Goal: Task Accomplishment & Management: Complete application form

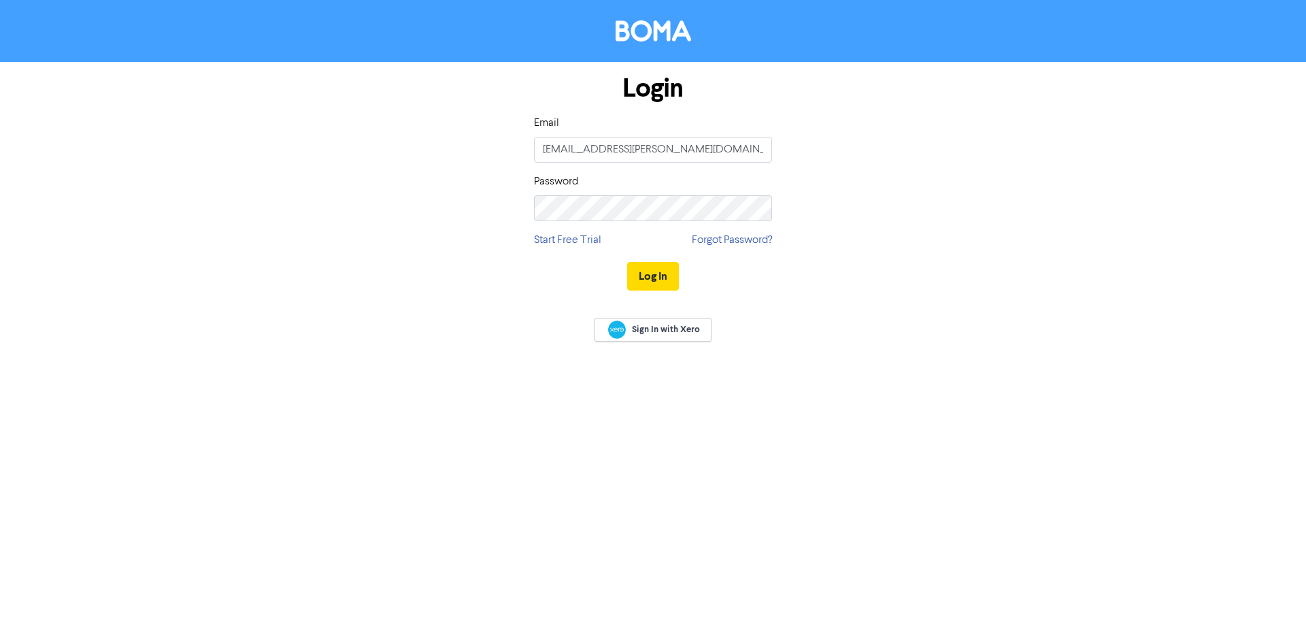
drag, startPoint x: 605, startPoint y: 273, endPoint x: 616, endPoint y: 272, distance: 10.9
click at [606, 273] on div "Log In" at bounding box center [653, 276] width 238 height 56
click at [654, 280] on button "Log In" at bounding box center [653, 276] width 52 height 29
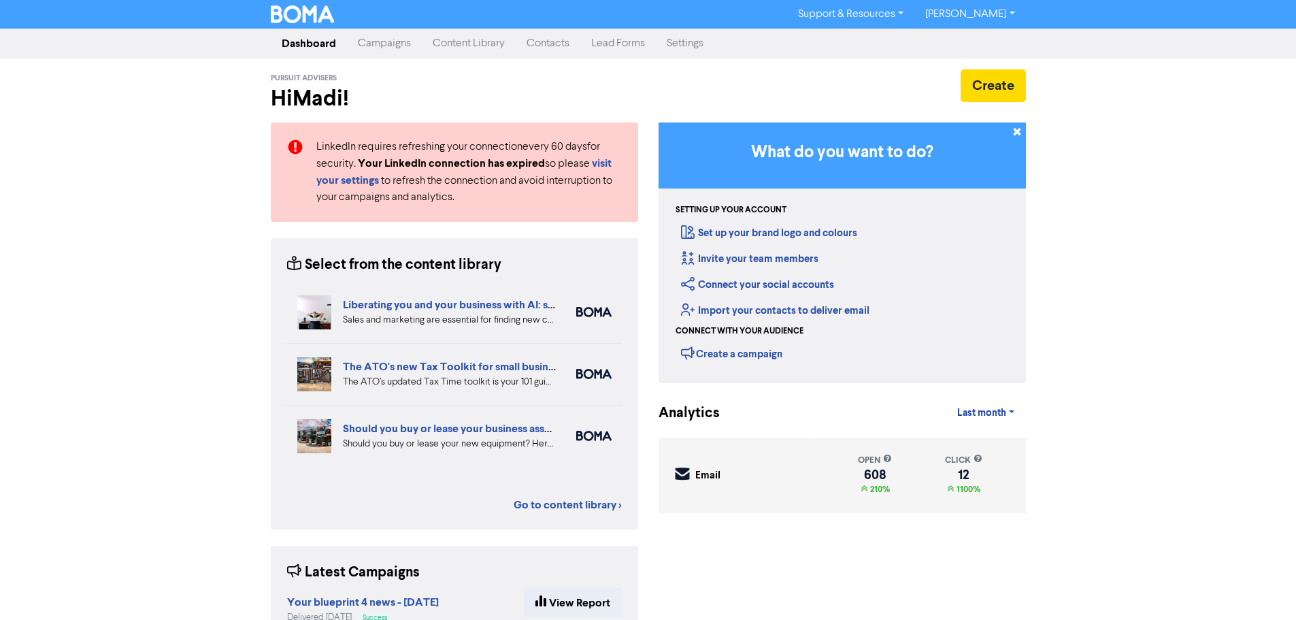
click at [556, 40] on link "Contacts" at bounding box center [548, 43] width 65 height 27
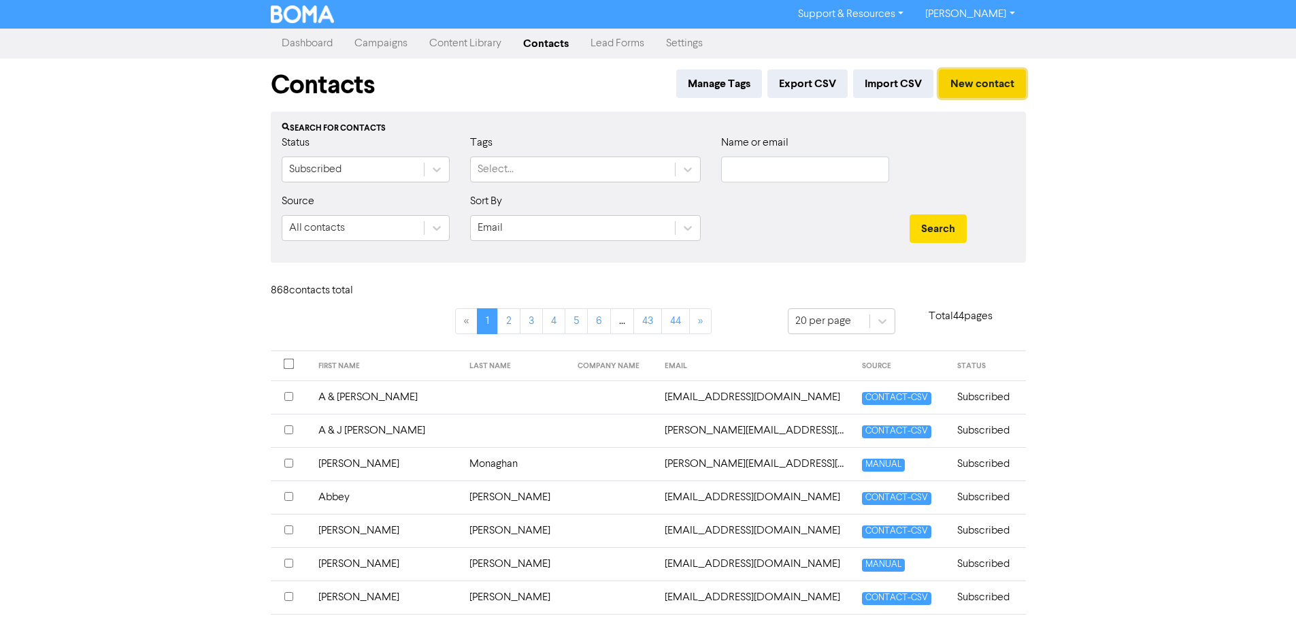
click at [983, 78] on button "New contact" at bounding box center [982, 83] width 87 height 29
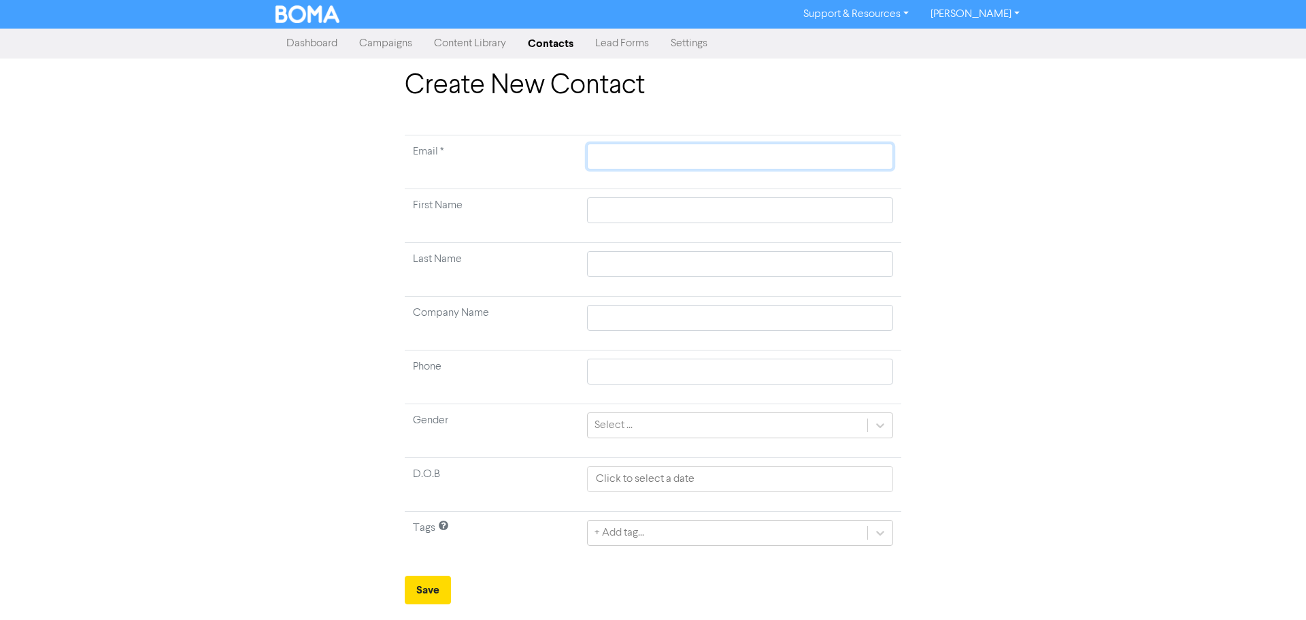
click at [601, 152] on input "text" at bounding box center [740, 157] width 306 height 26
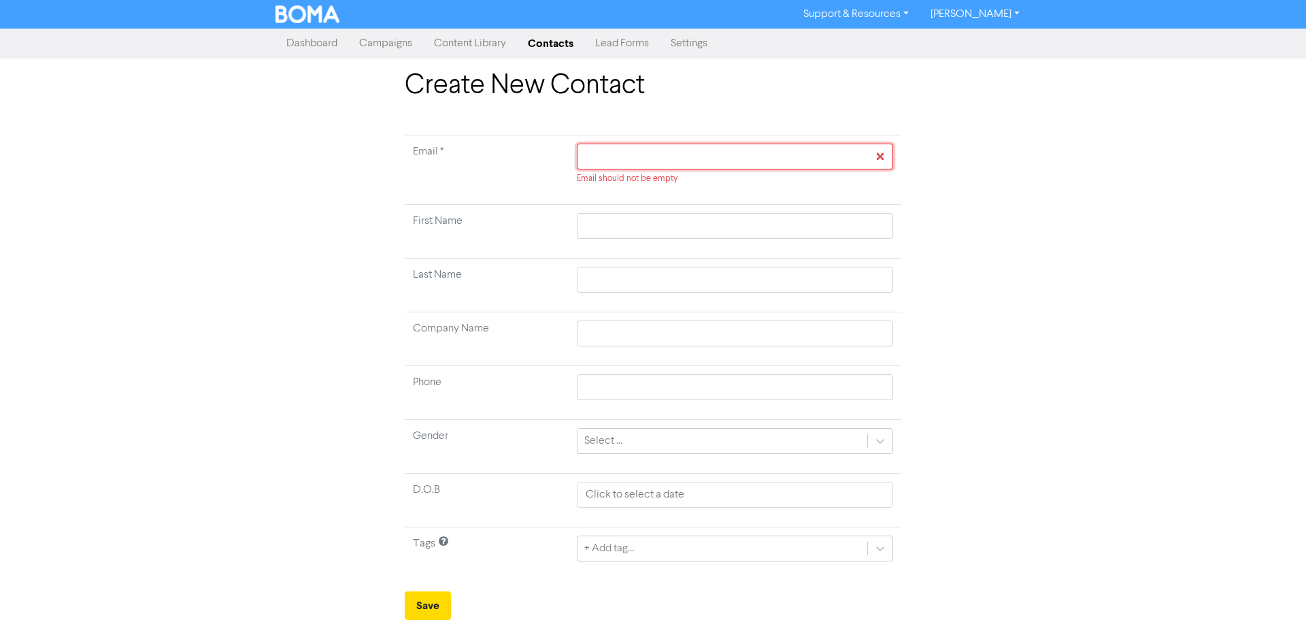
click at [723, 144] on input "text" at bounding box center [735, 157] width 316 height 26
paste input "[PERSON_NAME][EMAIL_ADDRESS][PERSON_NAME][DOMAIN_NAME]"
type input "[PERSON_NAME][EMAIL_ADDRESS][PERSON_NAME][DOMAIN_NAME]"
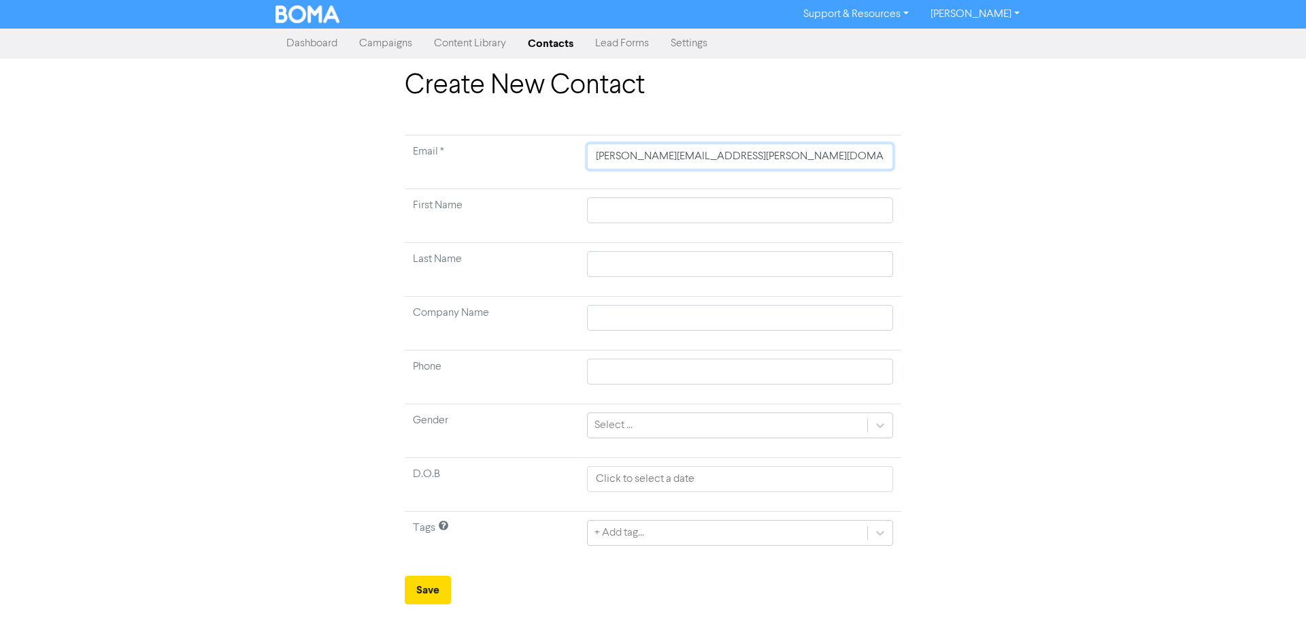
type input "[PERSON_NAME][EMAIL_ADDRESS][PERSON_NAME][DOMAIN_NAME]"
click at [606, 203] on input "text" at bounding box center [740, 210] width 306 height 26
type input "C"
type input "Ch"
type input "Che"
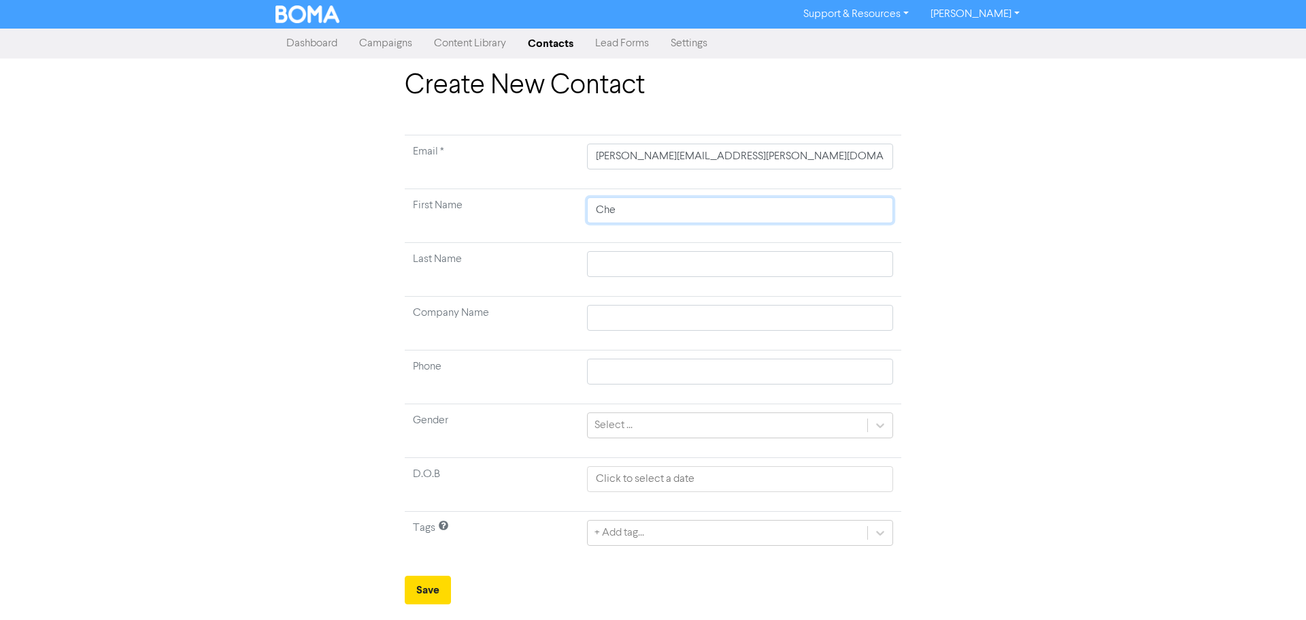
type input "[PERSON_NAME]"
type input "Chery"
type input "[PERSON_NAME]"
click at [669, 278] on td at bounding box center [740, 270] width 322 height 54
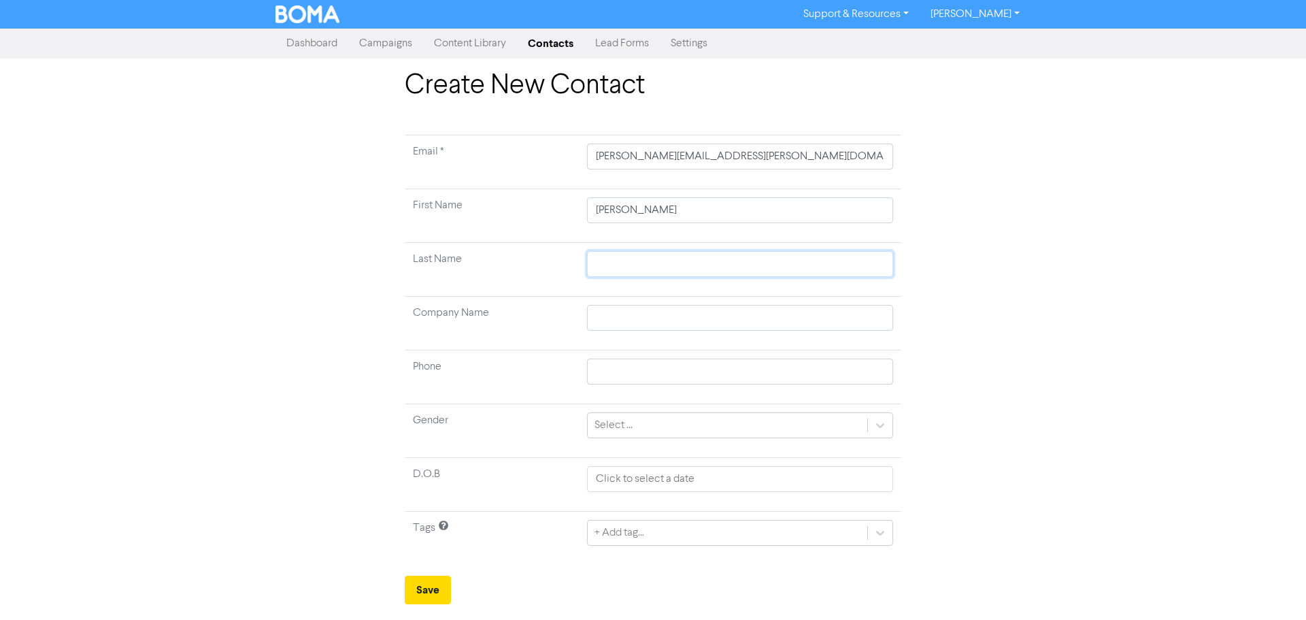
click at [669, 269] on input "text" at bounding box center [740, 264] width 306 height 26
type input "B"
type input "Br"
type input "Bro"
type input "Brow"
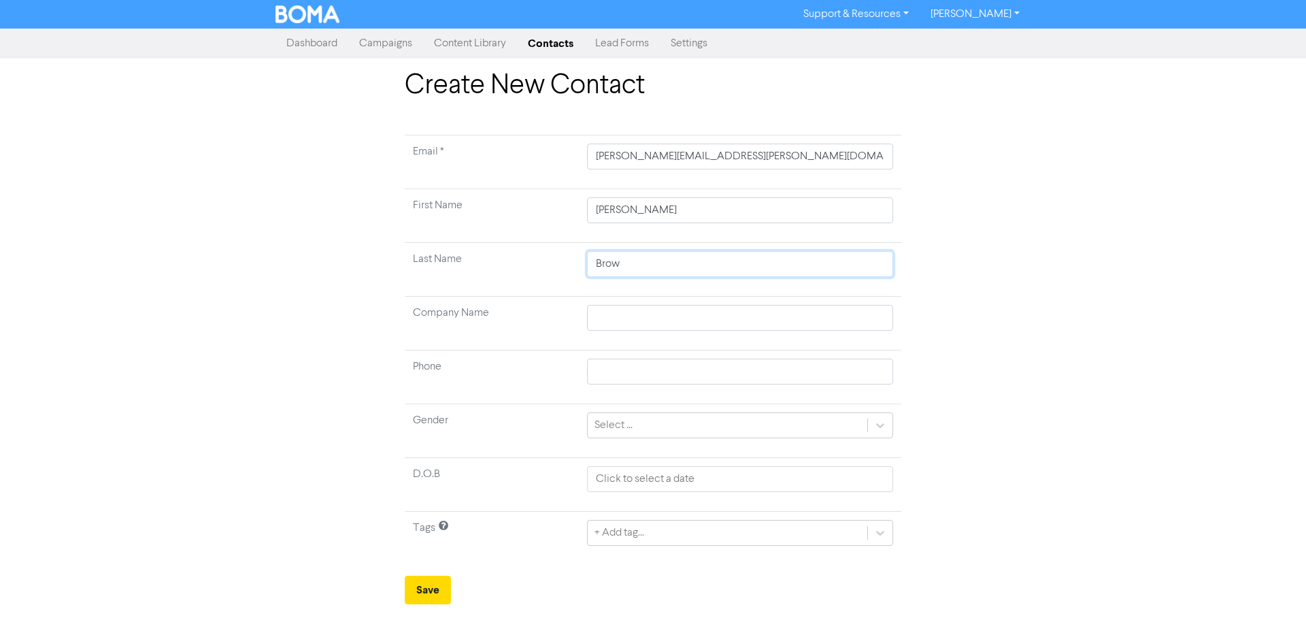
type input "Brown"
click at [627, 377] on input "text" at bounding box center [740, 371] width 306 height 26
click at [653, 375] on input "text" at bounding box center [740, 371] width 306 height 26
paste input "0420 202 414"
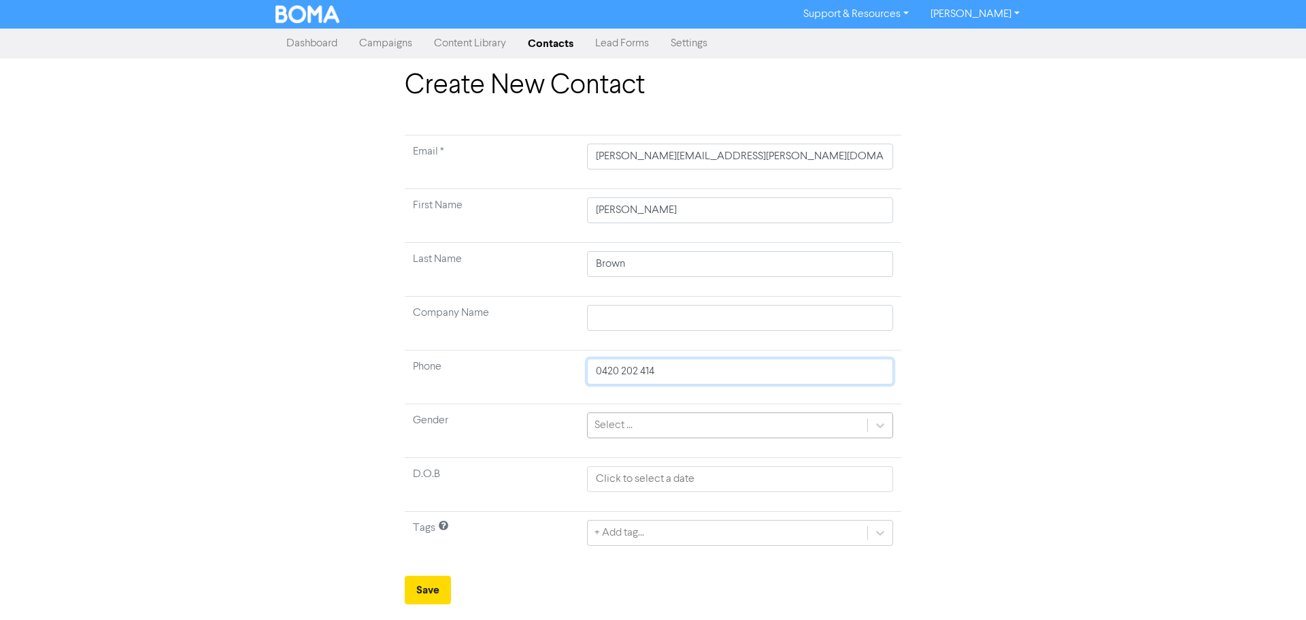
type input "0420 202 414"
click at [626, 430] on div "Select ..." at bounding box center [613, 425] width 38 height 16
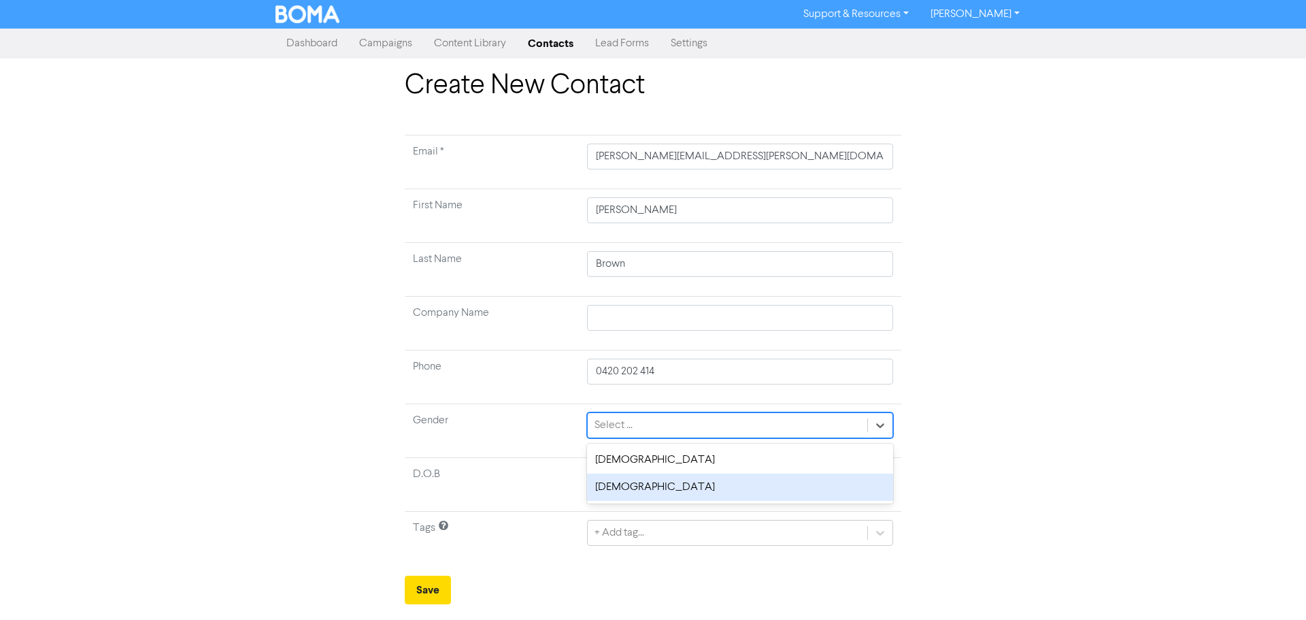
click at [624, 487] on div "[DEMOGRAPHIC_DATA]" at bounding box center [740, 486] width 306 height 27
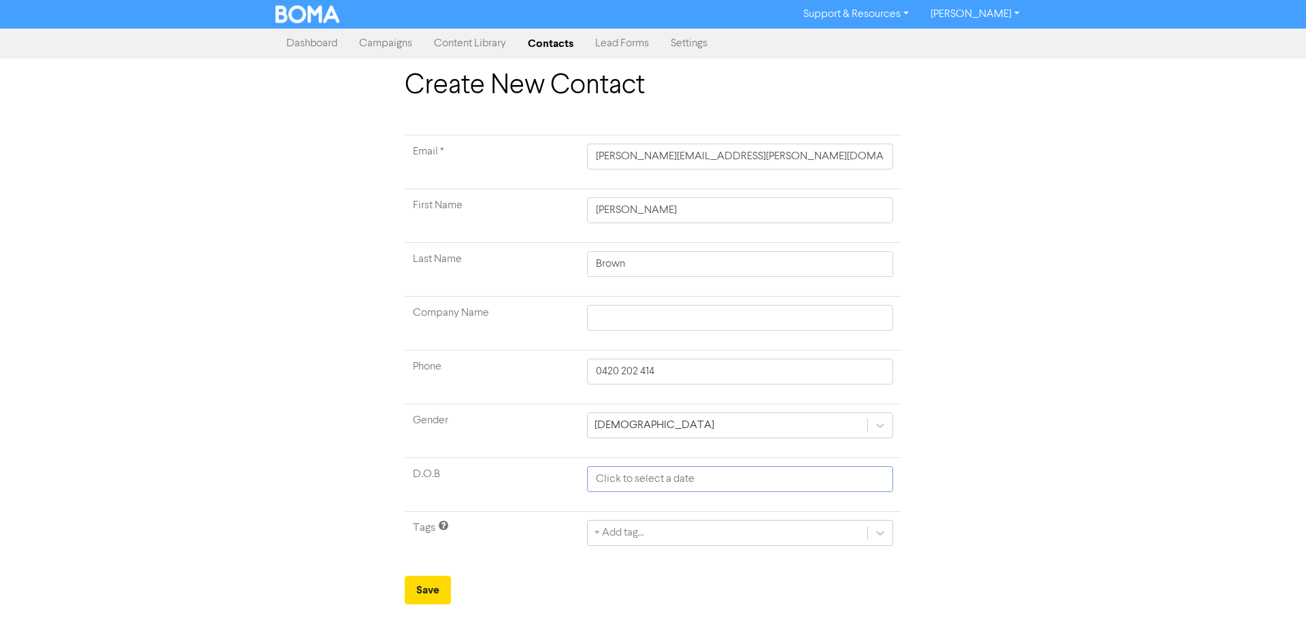
click at [661, 479] on input "text" at bounding box center [740, 479] width 306 height 26
select select "8"
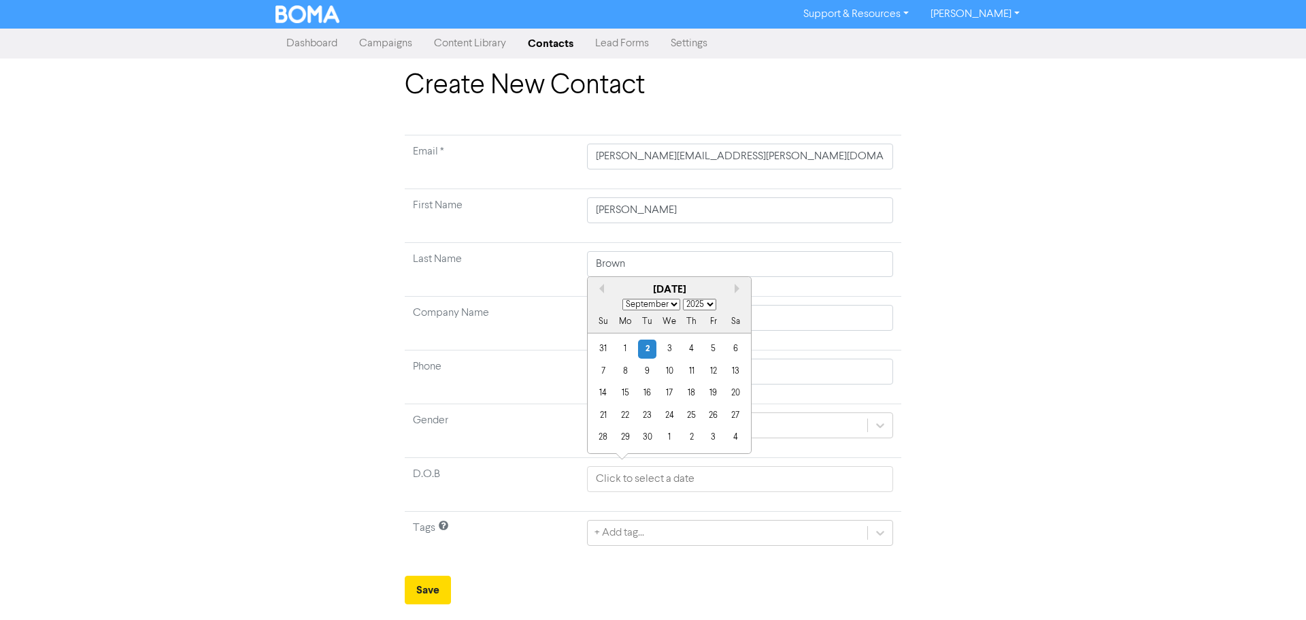
click at [711, 300] on select "1900 1901 1902 1903 1904 1905 1906 1907 1908 1909 1910 1911 1912 1913 1914 1915…" at bounding box center [699, 305] width 33 height 12
select select "1979"
click at [683, 299] on select "1900 1901 1902 1903 1904 1905 1906 1907 1908 1909 1910 1911 1912 1913 1914 1915…" at bounding box center [699, 305] width 33 height 12
click at [658, 306] on select "January February March April May June July August September October November De…" at bounding box center [651, 305] width 58 height 12
select select "11"
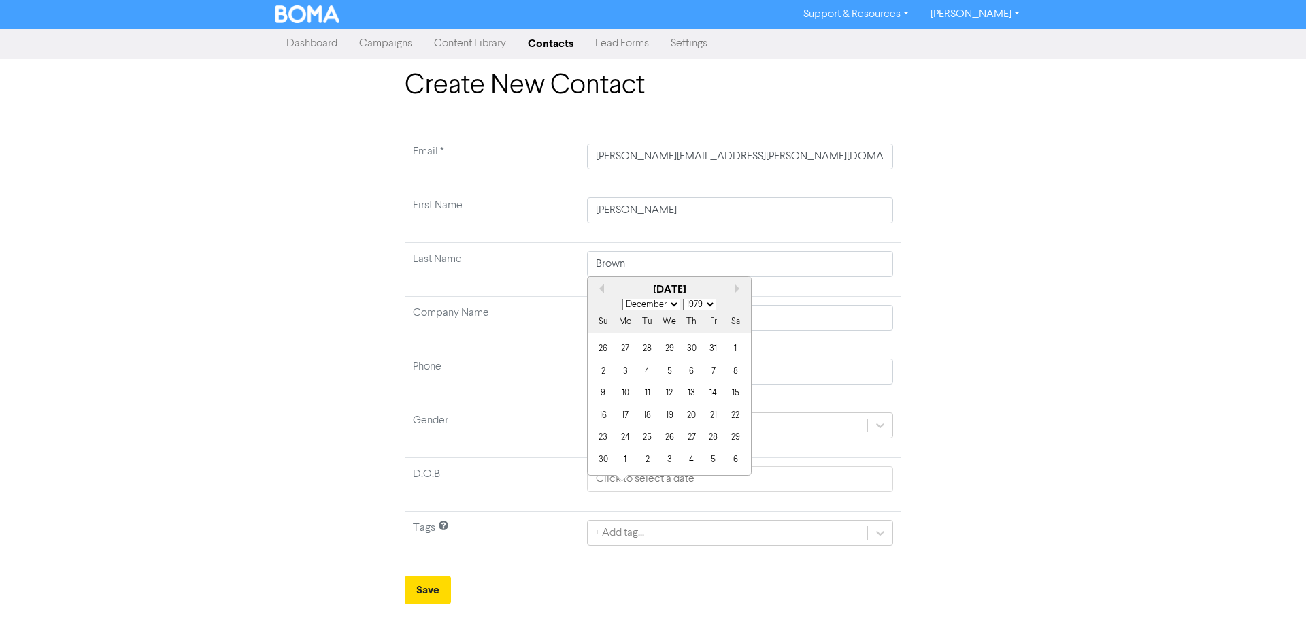
click at [622, 299] on select "January February March April May June July August September October November De…" at bounding box center [651, 305] width 58 height 12
click at [713, 398] on div "14" at bounding box center [713, 393] width 18 height 18
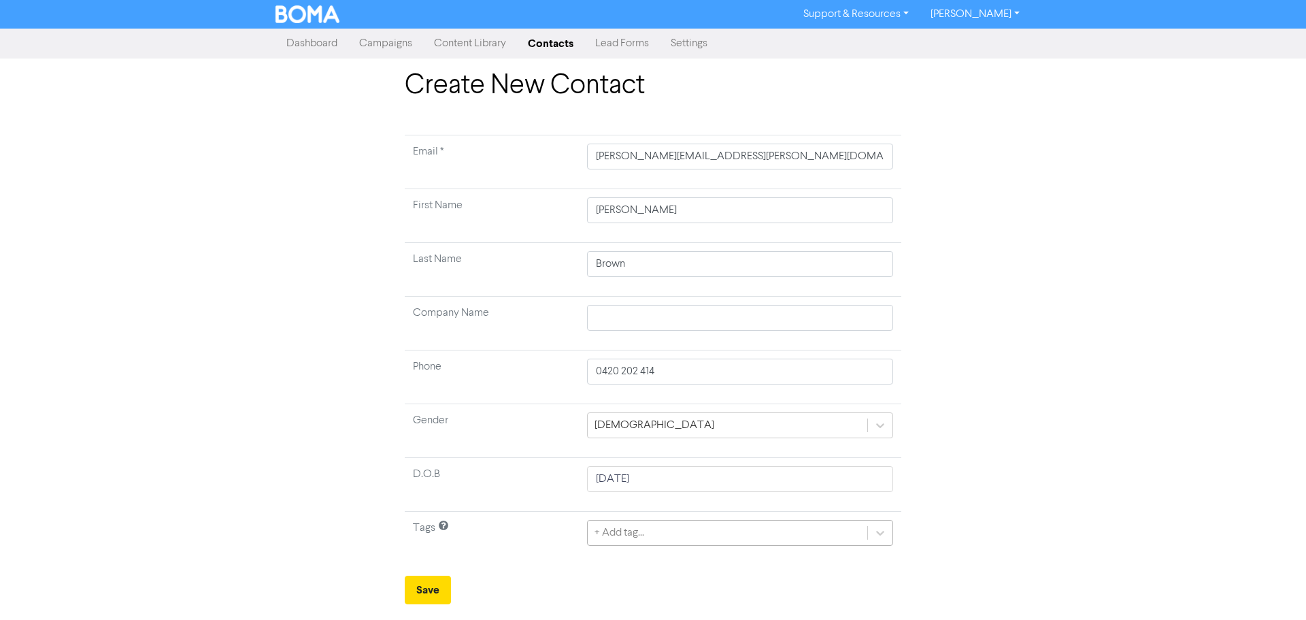
click at [654, 533] on div "+ Add tag..." at bounding box center [740, 533] width 306 height 26
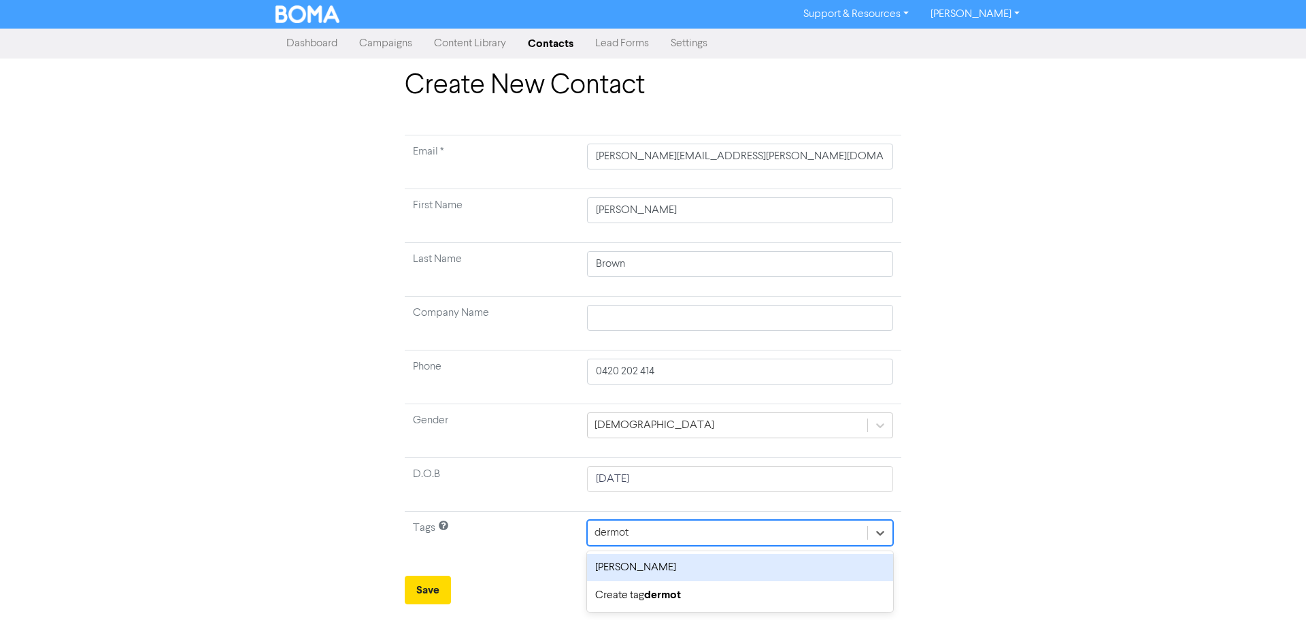
type input "dermott"
click at [658, 562] on div "[PERSON_NAME]" at bounding box center [740, 567] width 306 height 27
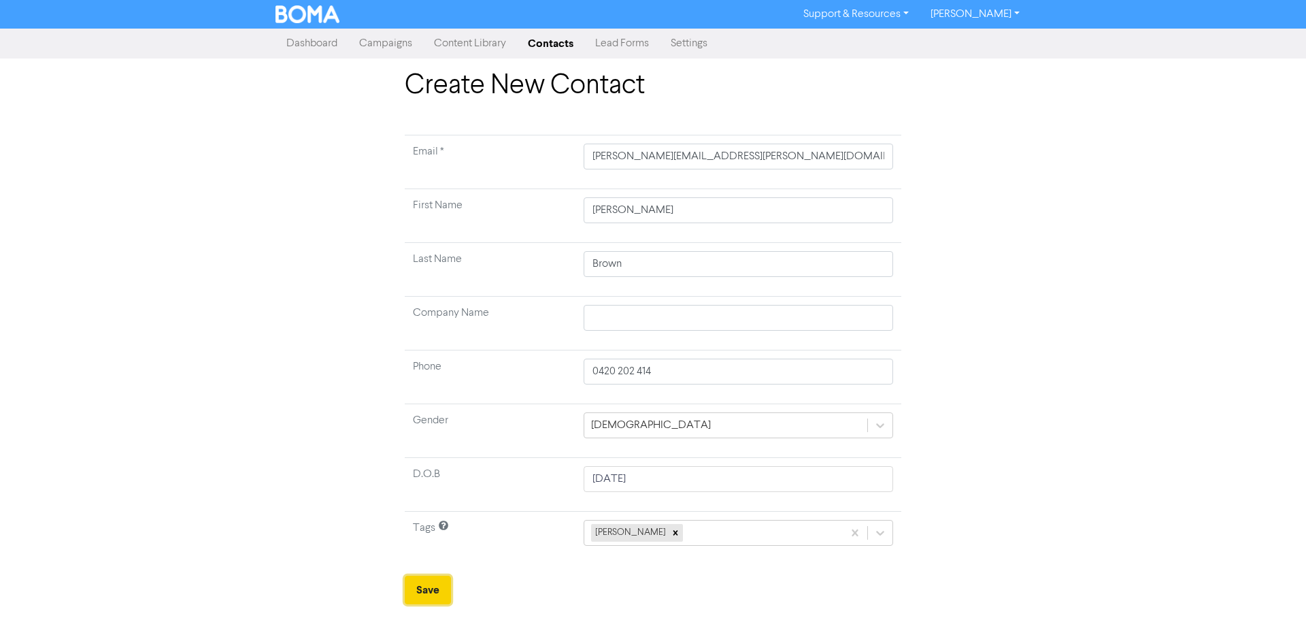
click at [427, 592] on button "Save" at bounding box center [428, 589] width 46 height 29
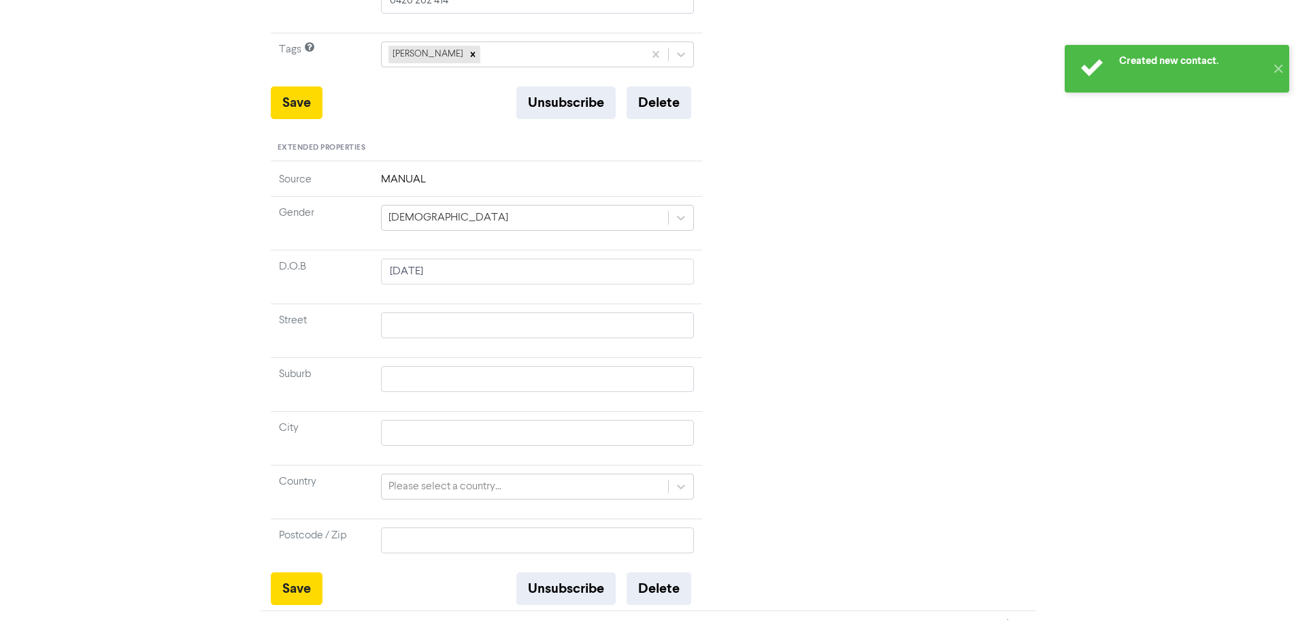
scroll to position [424, 0]
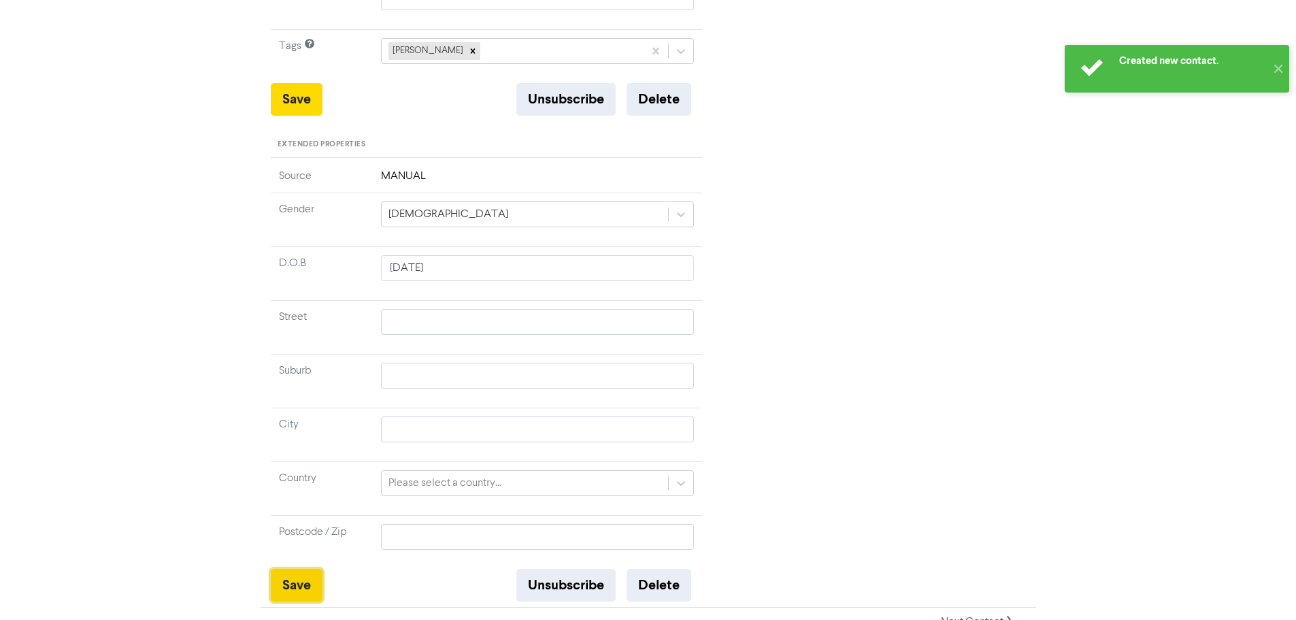
click at [277, 569] on button "Save" at bounding box center [297, 585] width 52 height 33
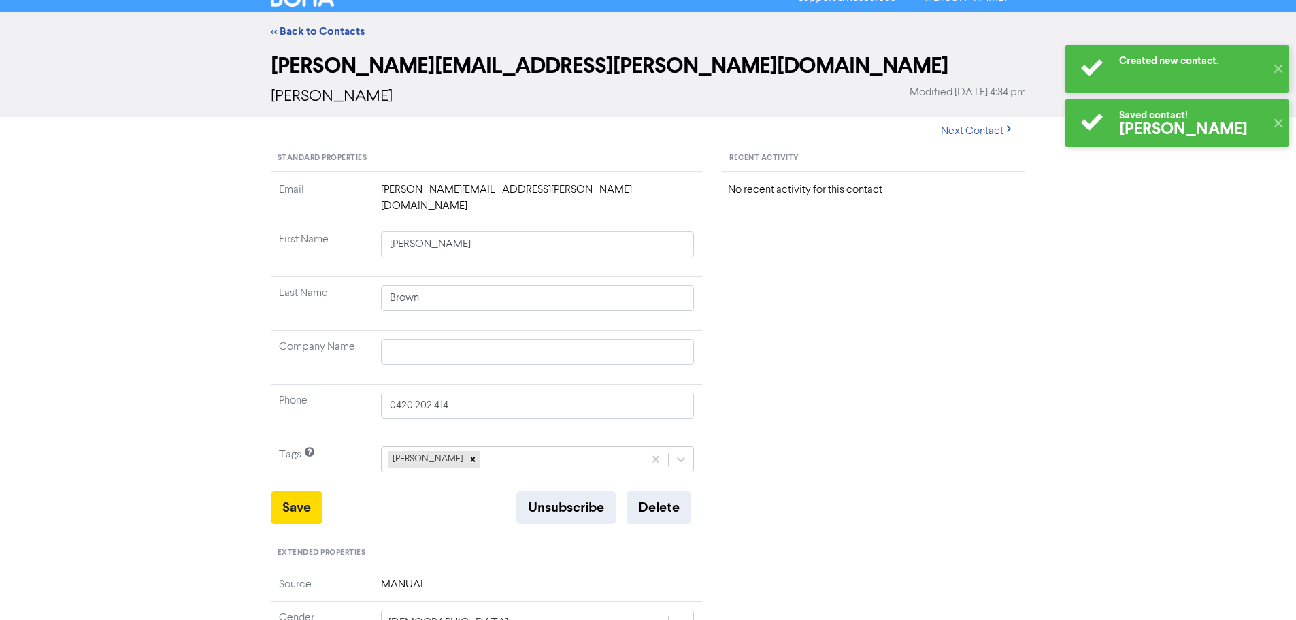
scroll to position [0, 0]
